Goal: Information Seeking & Learning: Understand process/instructions

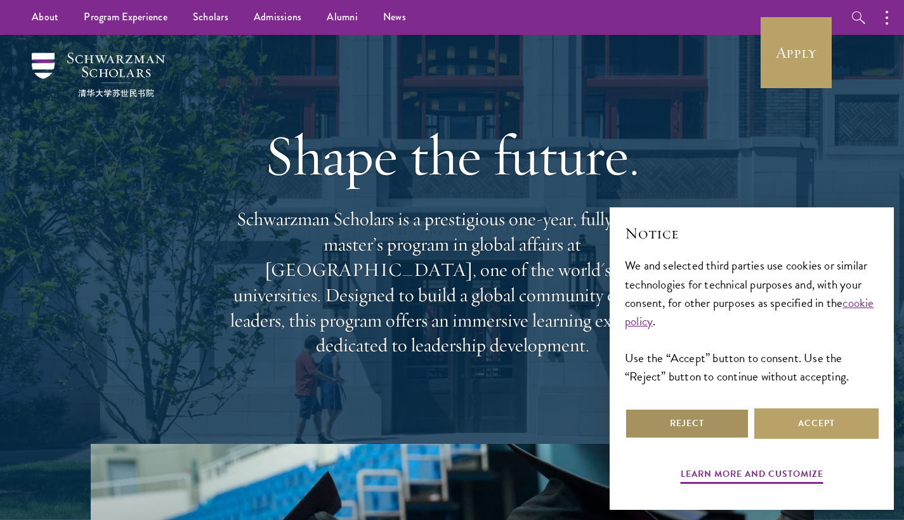
click at [706, 417] on button "Reject" at bounding box center [687, 423] width 124 height 30
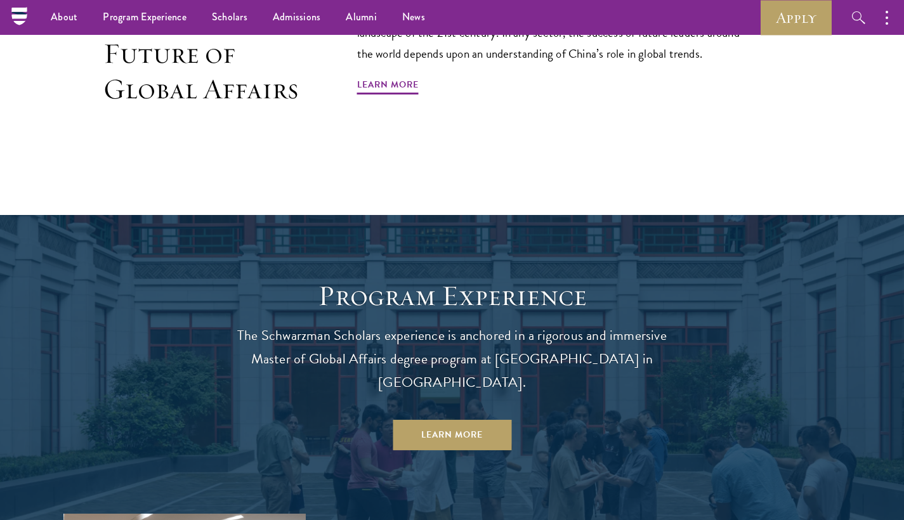
scroll to position [786, 0]
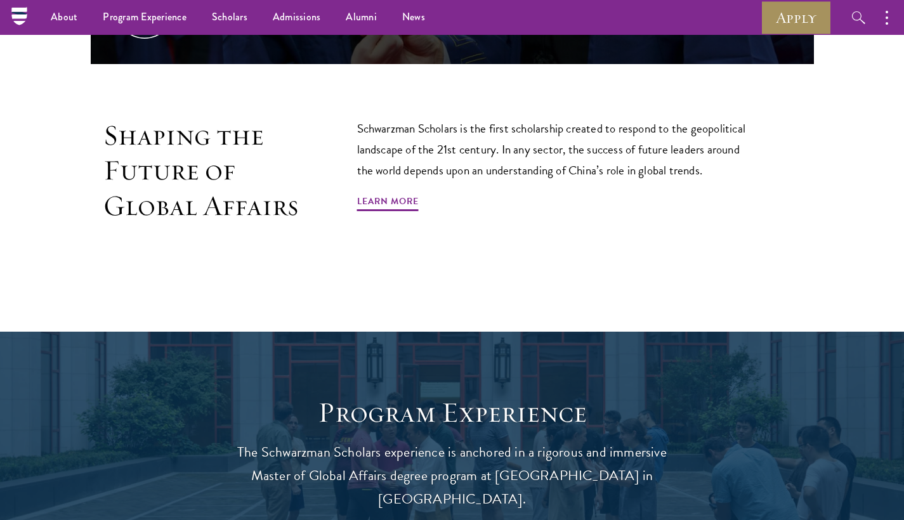
click at [785, 15] on link "Apply" at bounding box center [795, 17] width 71 height 35
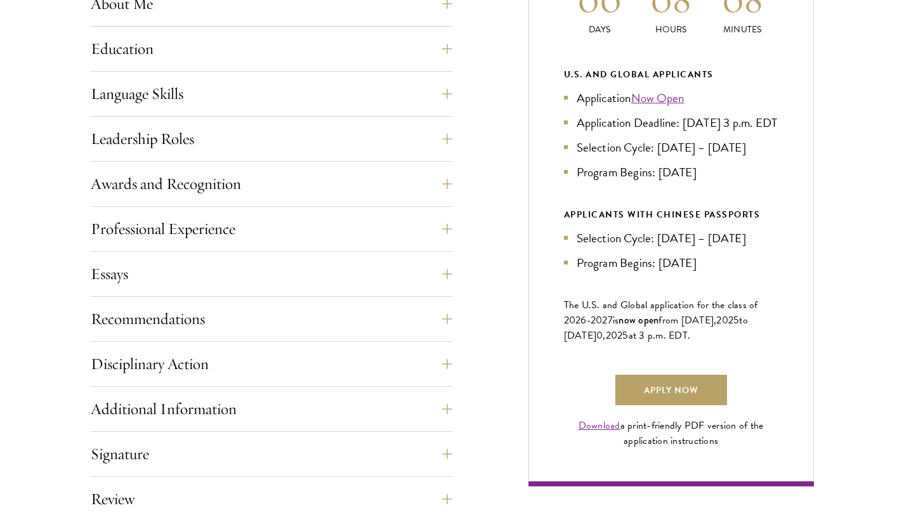
scroll to position [655, 0]
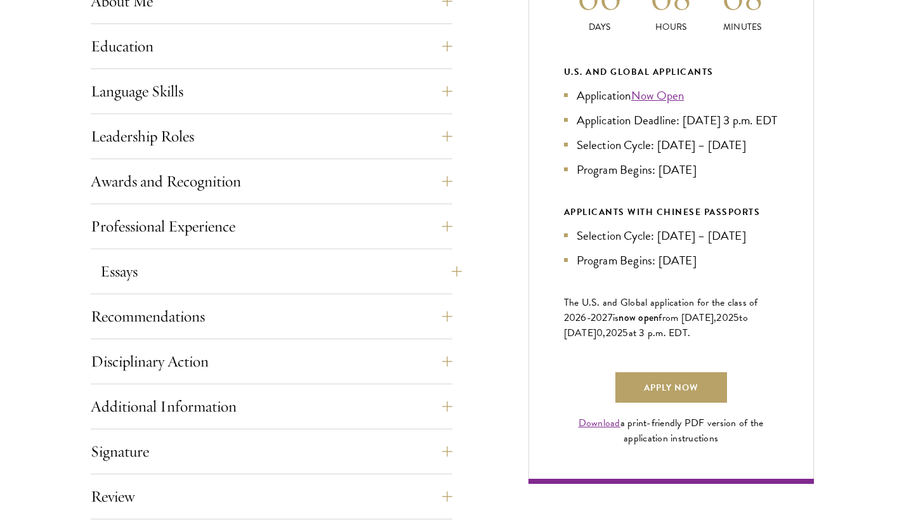
click at [383, 269] on button "Essays" at bounding box center [280, 271] width 361 height 30
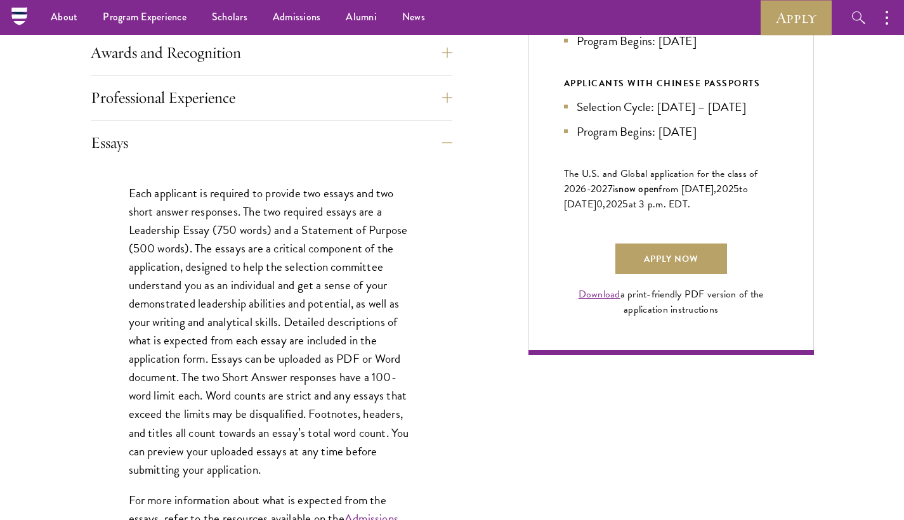
scroll to position [516, 0]
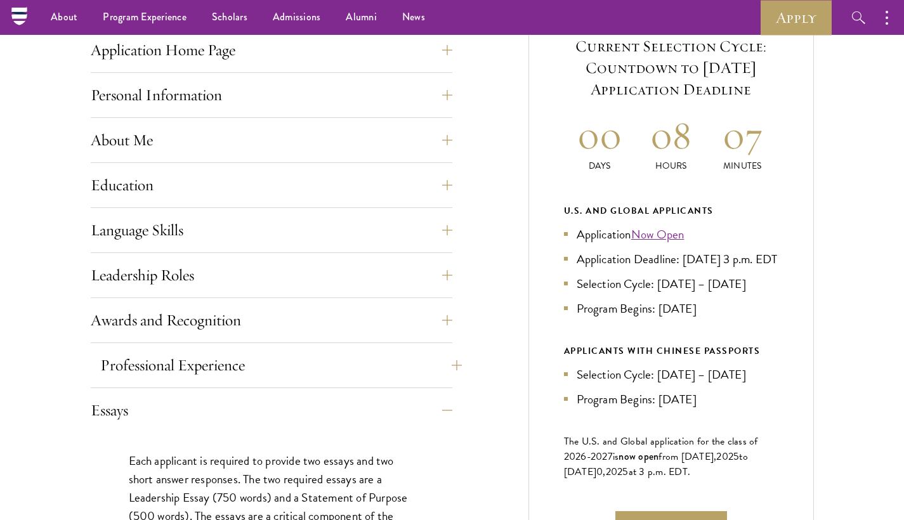
click at [332, 369] on button "Professional Experience" at bounding box center [280, 365] width 361 height 30
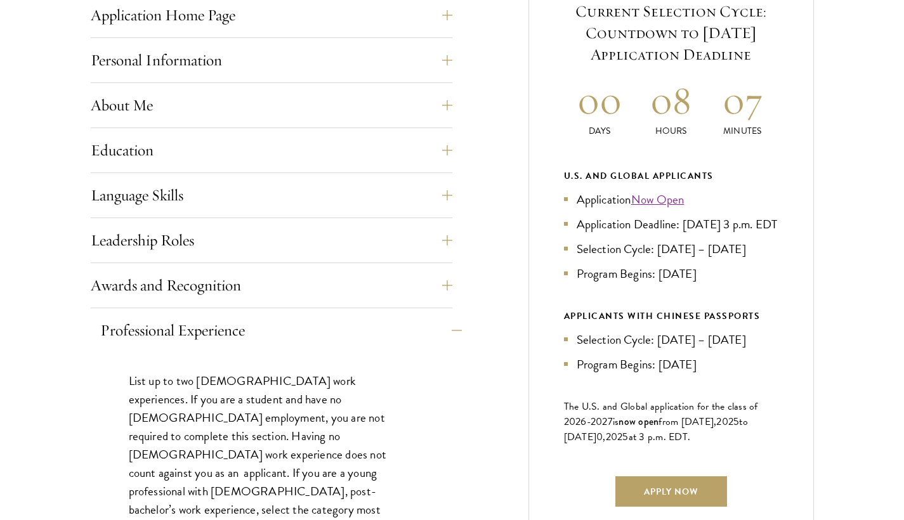
scroll to position [554, 0]
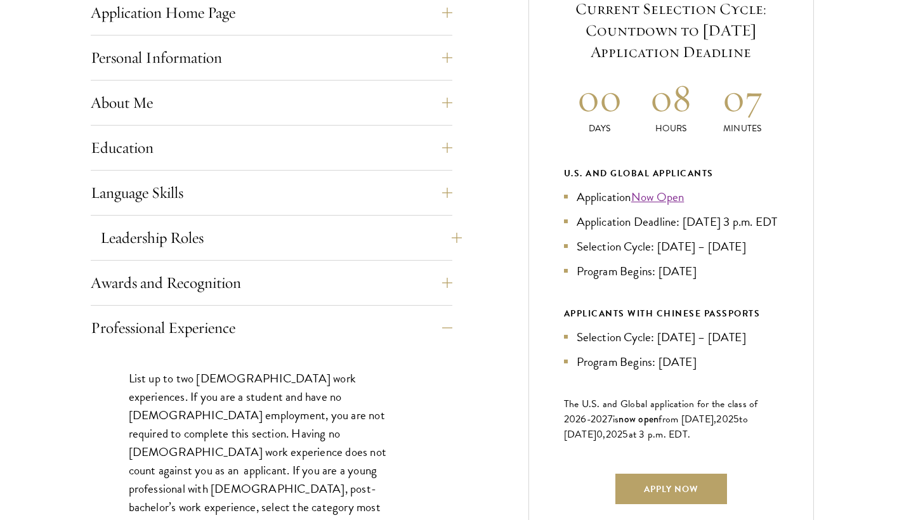
click at [300, 245] on button "Leadership Roles" at bounding box center [280, 238] width 361 height 30
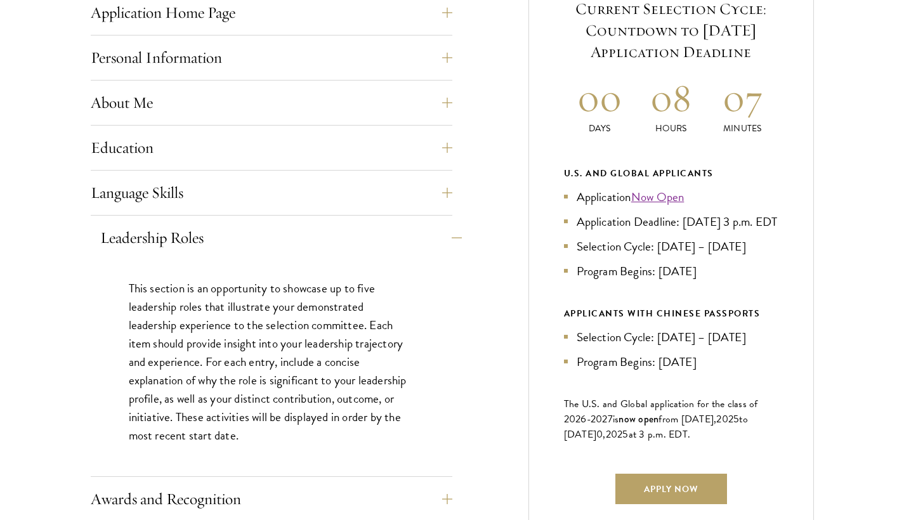
click at [300, 245] on button "Leadership Roles" at bounding box center [280, 238] width 361 height 30
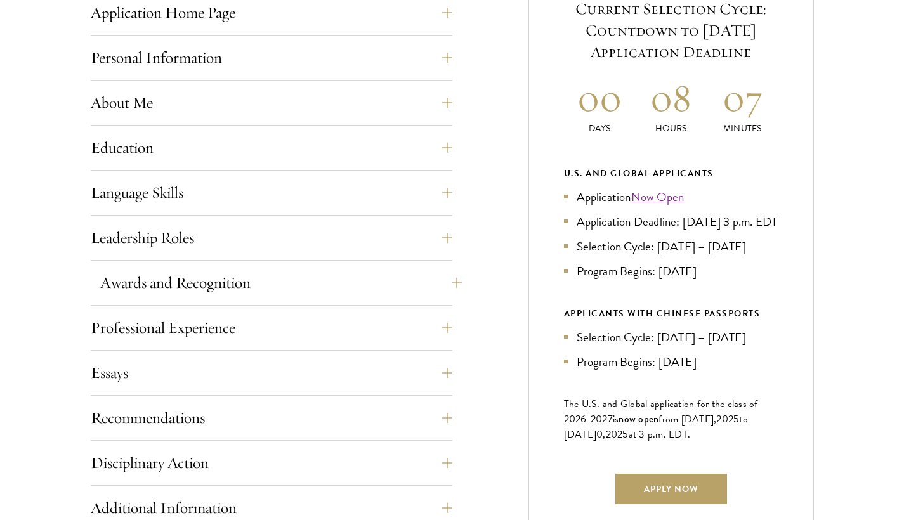
click at [309, 281] on button "Awards and Recognition" at bounding box center [280, 283] width 361 height 30
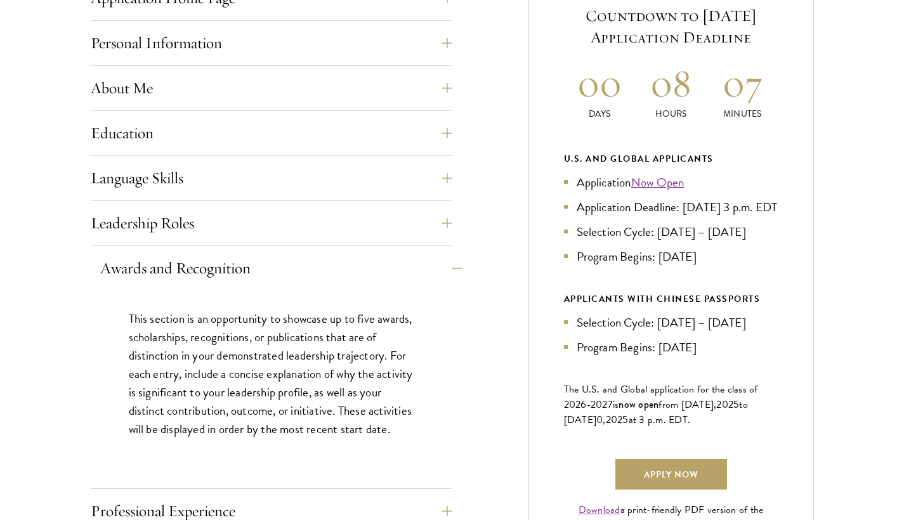
scroll to position [583, 0]
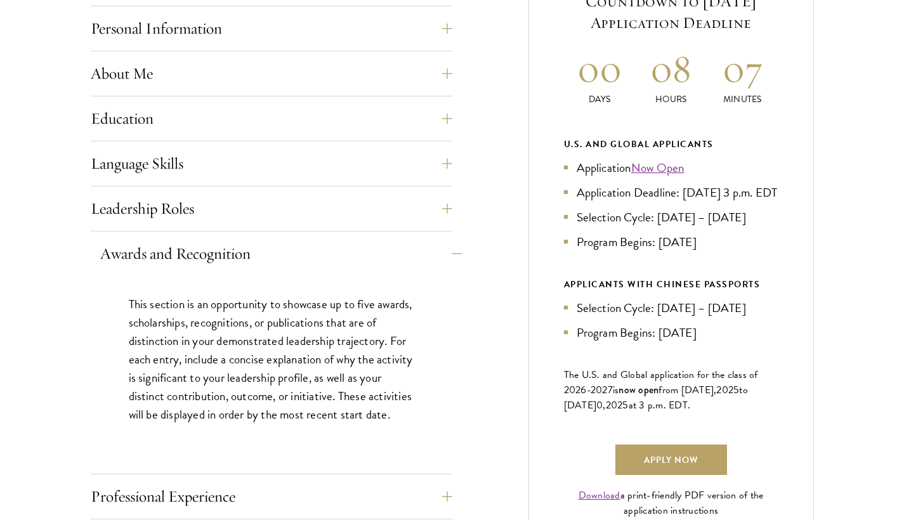
click at [346, 263] on button "Awards and Recognition" at bounding box center [280, 253] width 361 height 30
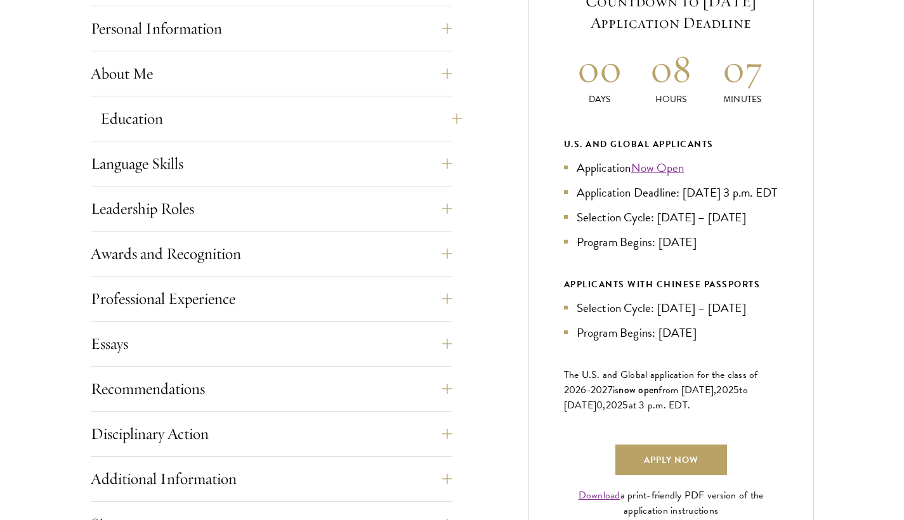
click at [305, 108] on button "Education" at bounding box center [280, 118] width 361 height 30
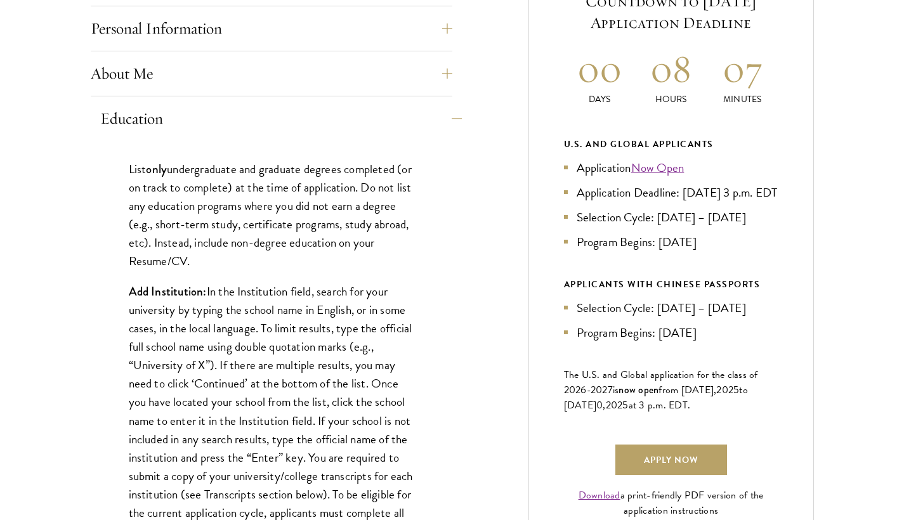
click at [312, 119] on button "Education" at bounding box center [280, 118] width 361 height 30
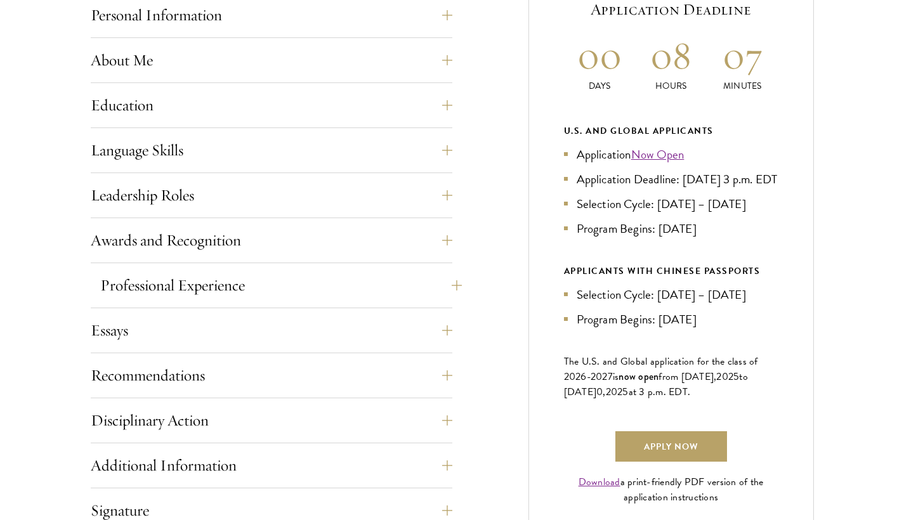
scroll to position [622, 0]
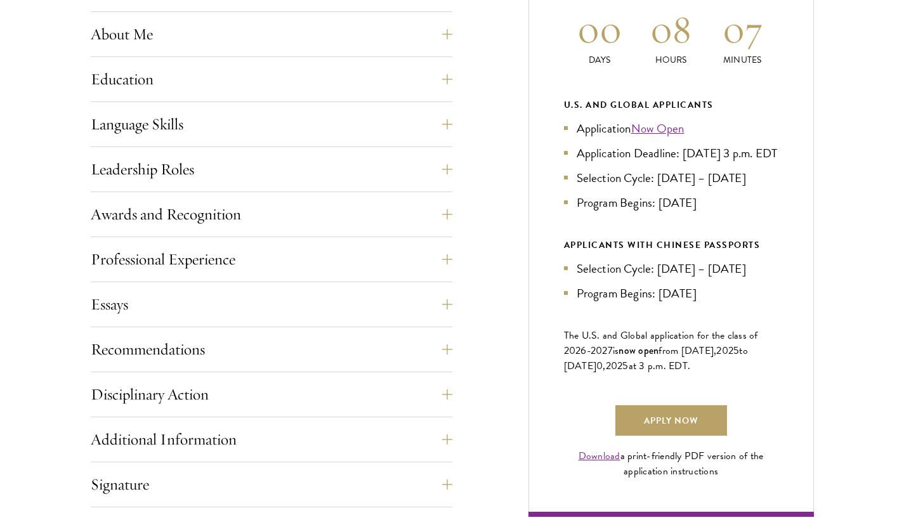
click at [396, 371] on div "Application Home Page The online application form must be completed in English.…" at bounding box center [271, 285] width 361 height 713
click at [401, 359] on button "Recommendations" at bounding box center [280, 349] width 361 height 30
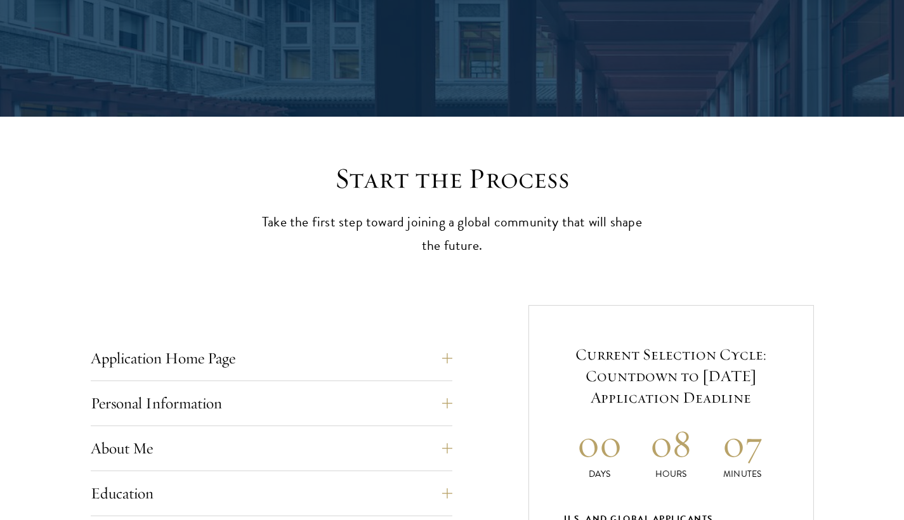
scroll to position [0, 0]
